Goal: Task Accomplishment & Management: Complete application form

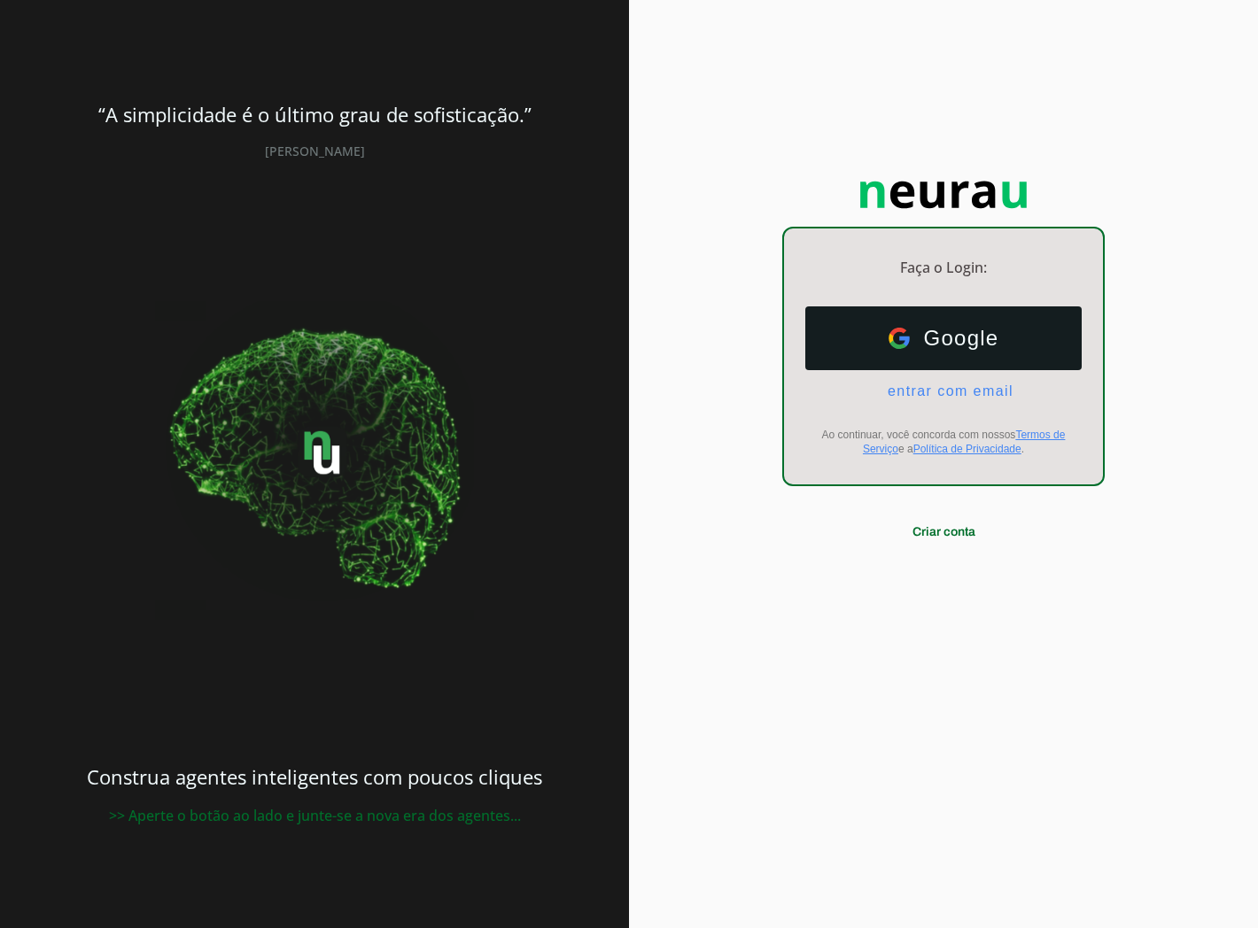
click at [321, 565] on img at bounding box center [314, 460] width 319 height 319
click at [971, 392] on span "entrar com email" at bounding box center [943, 392] width 140 height 16
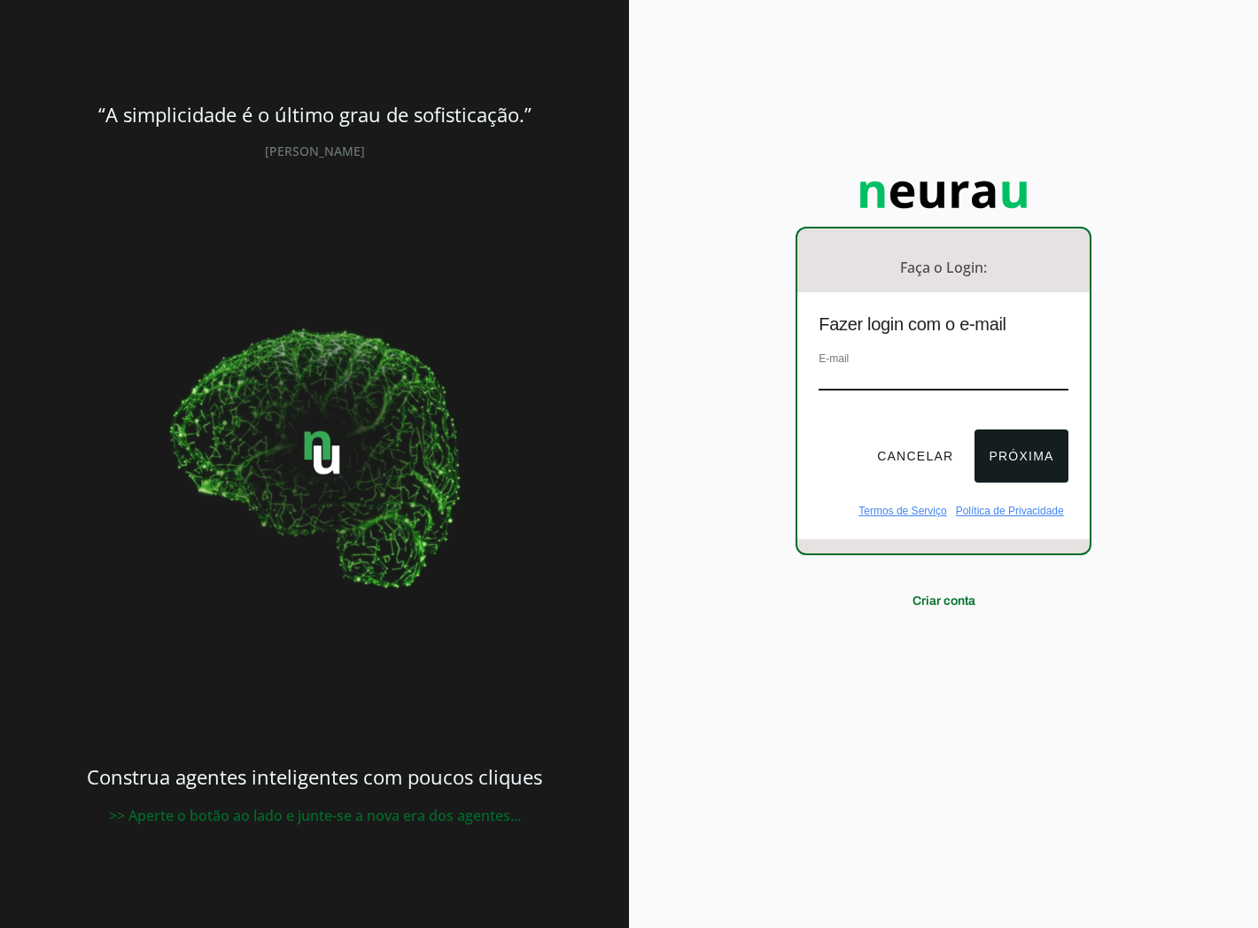
click at [932, 361] on div "E-mail" at bounding box center [942, 378] width 249 height 59
click at [987, 378] on input "email" at bounding box center [942, 379] width 249 height 24
type input "danielsmiderli@gmail.com"
click at [1034, 466] on button "Próxima" at bounding box center [1020, 456] width 93 height 53
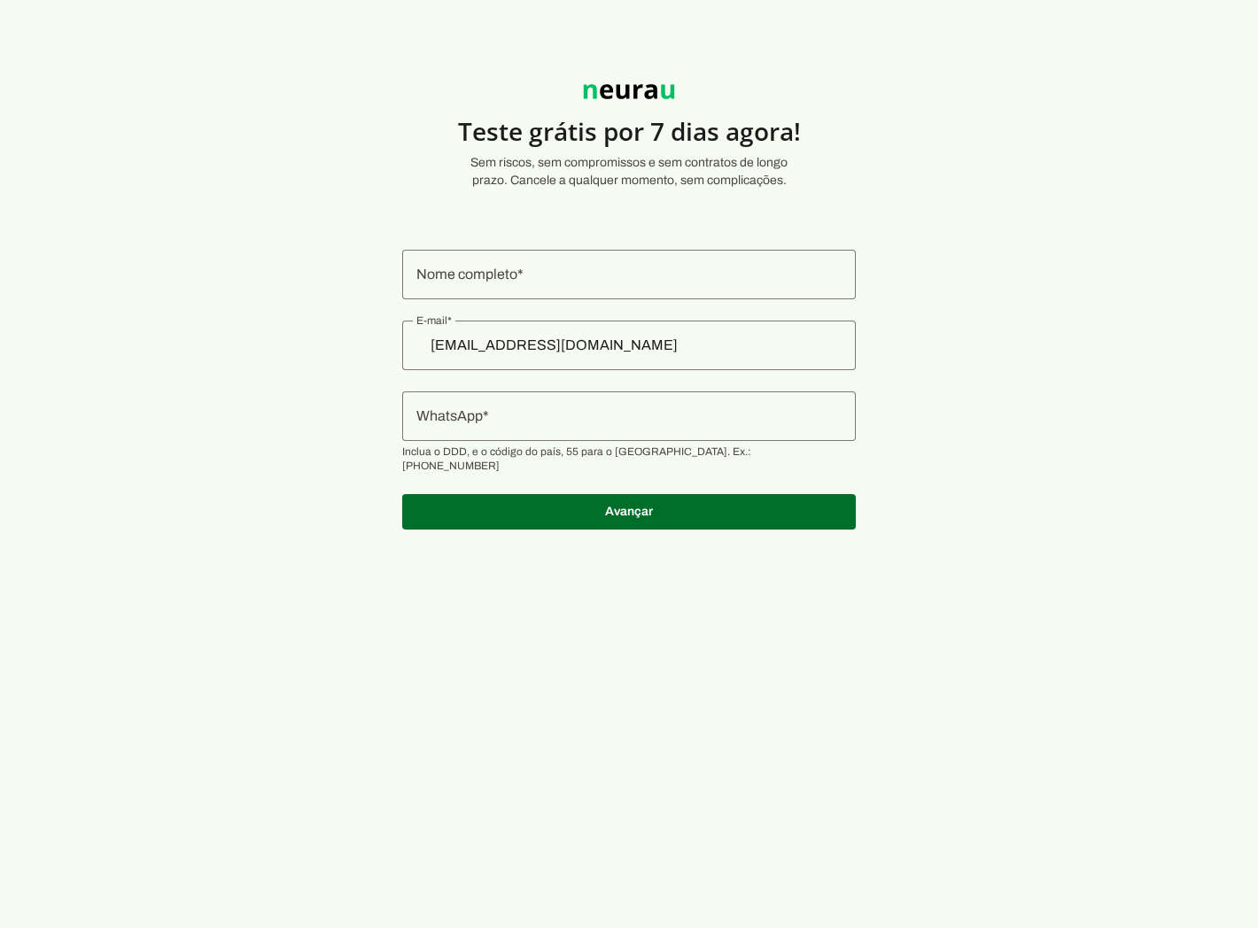
click at [386, 127] on h4 "Teste grátis por 7 dias agora!" at bounding box center [629, 131] width 524 height 32
